Goal: Task Accomplishment & Management: Use online tool/utility

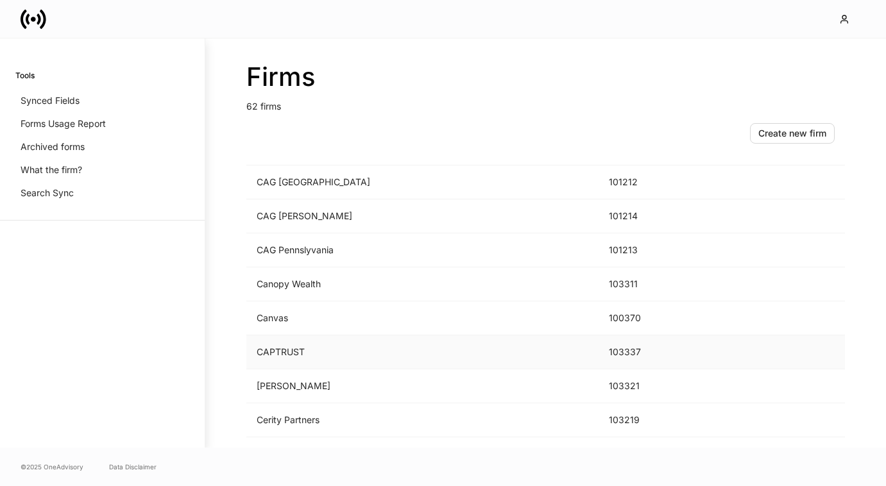
scroll to position [284, 0]
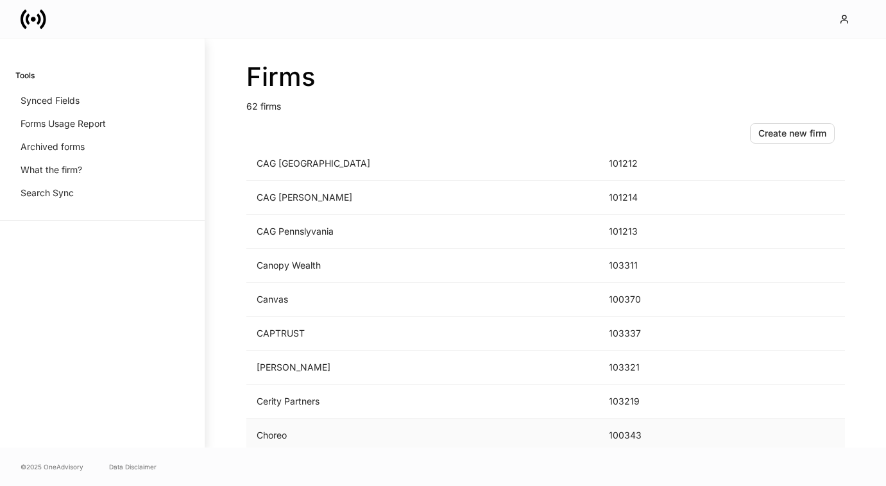
click at [303, 430] on td "Choreo" at bounding box center [422, 436] width 352 height 34
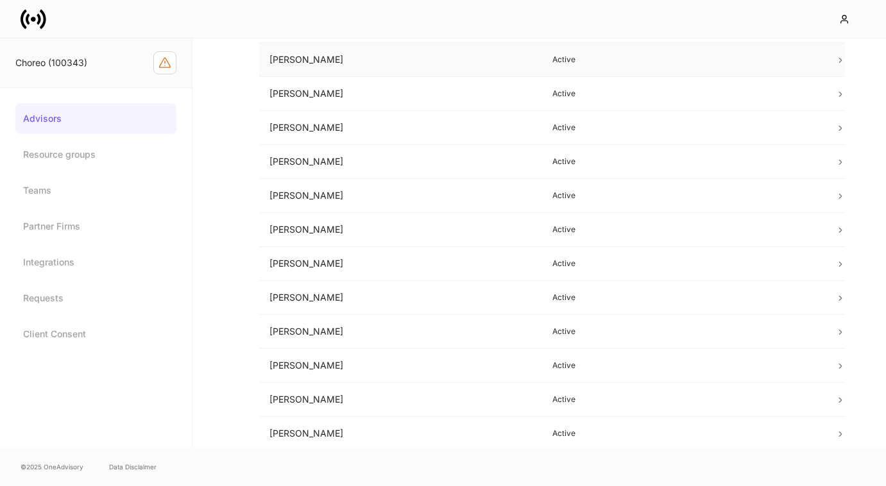
scroll to position [123, 0]
click at [438, 259] on td "[PERSON_NAME]" at bounding box center [400, 265] width 283 height 34
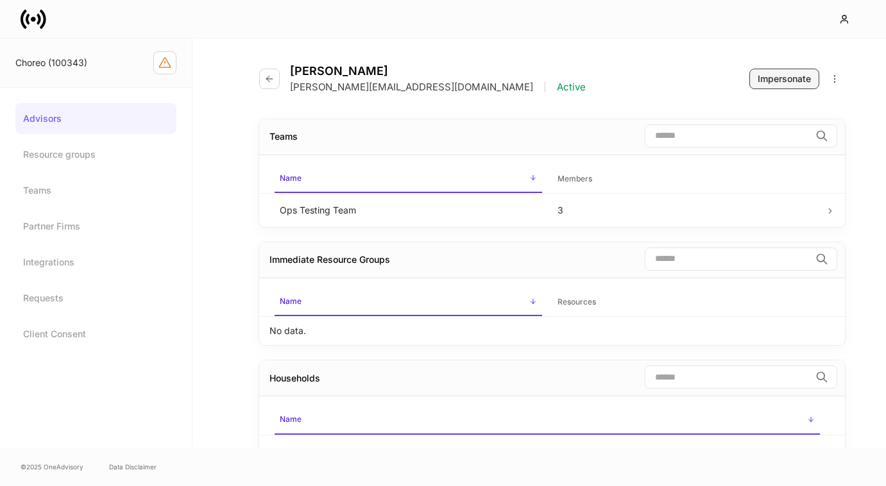
click at [773, 80] on div "Impersonate" at bounding box center [784, 79] width 53 height 13
